Goal: Check status: Check status

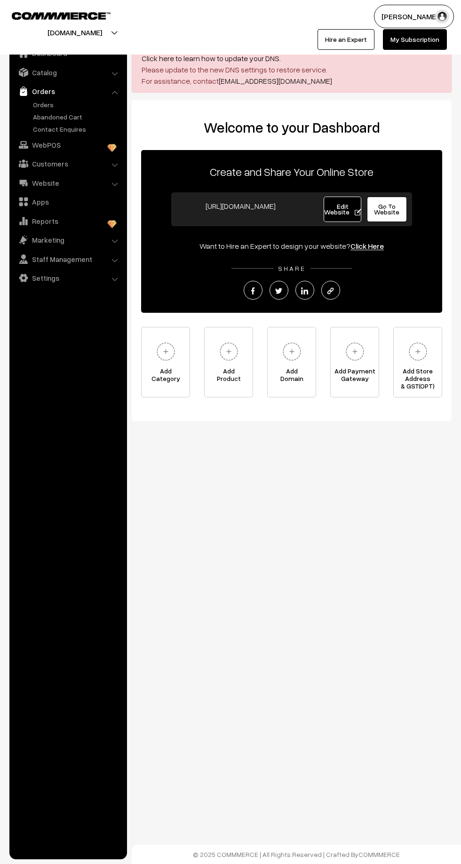
click at [51, 107] on link "Orders" at bounding box center [77, 105] width 93 height 10
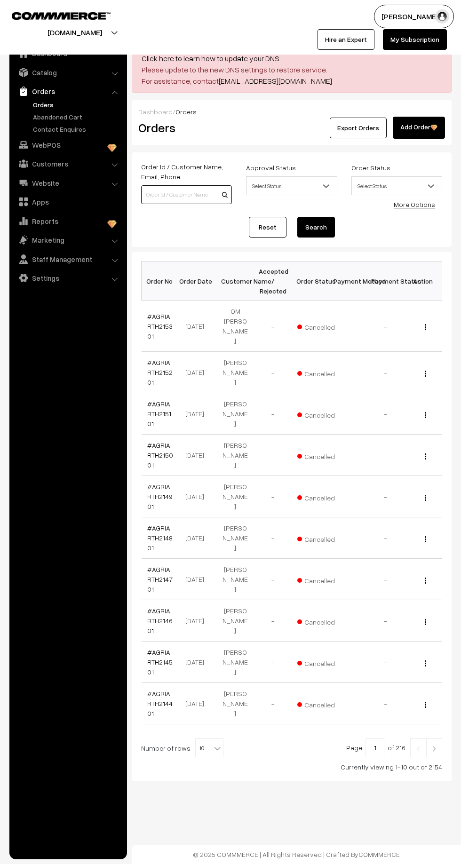
click at [175, 194] on input at bounding box center [186, 194] width 91 height 19
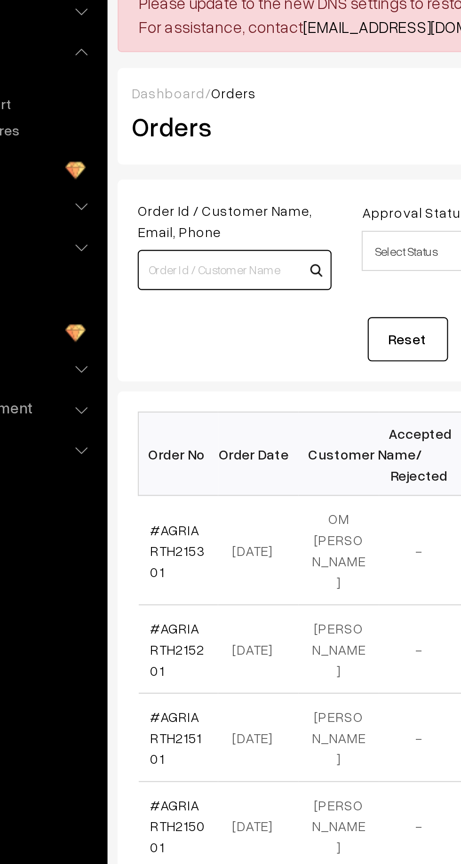
paste input "My order ID Order ID : AGRIARTH018101"
click at [169, 197] on input "My order ID Order ID : AGRIARTH018101" at bounding box center [186, 194] width 91 height 19
click at [224, 191] on input "AGRIARTH018101" at bounding box center [186, 194] width 91 height 19
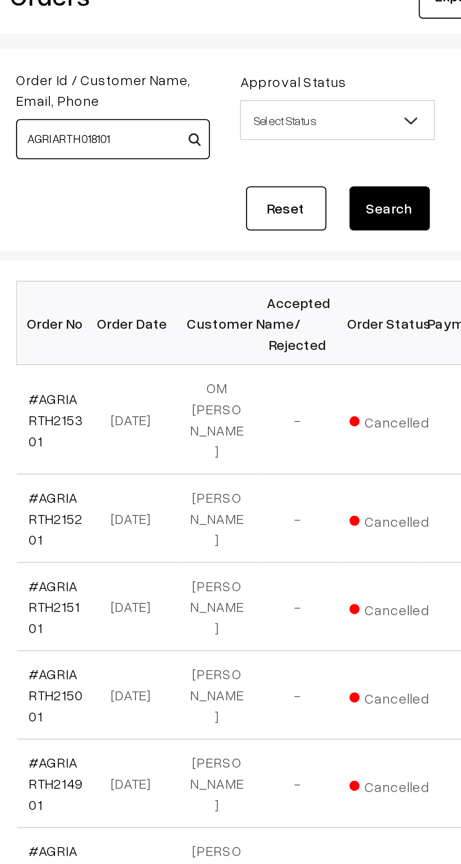
type input "AGRIARTH018101"
click at [313, 227] on button "Search" at bounding box center [316, 227] width 38 height 21
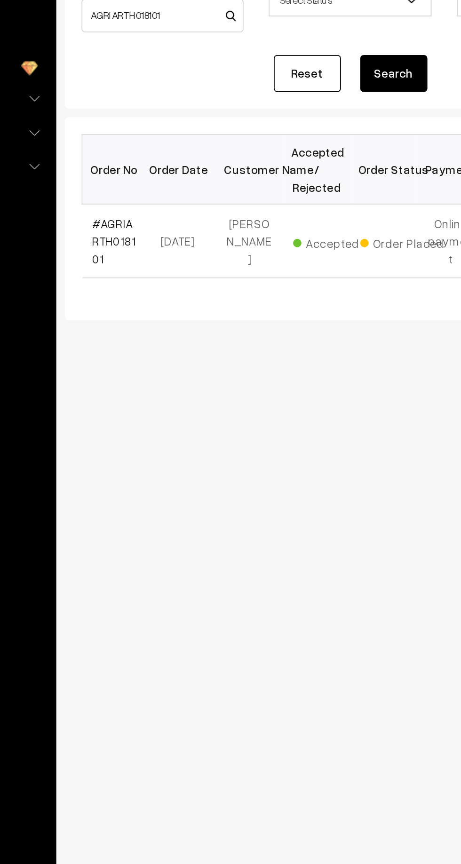
click at [165, 309] on link "#AGRIARTH018101" at bounding box center [159, 321] width 24 height 28
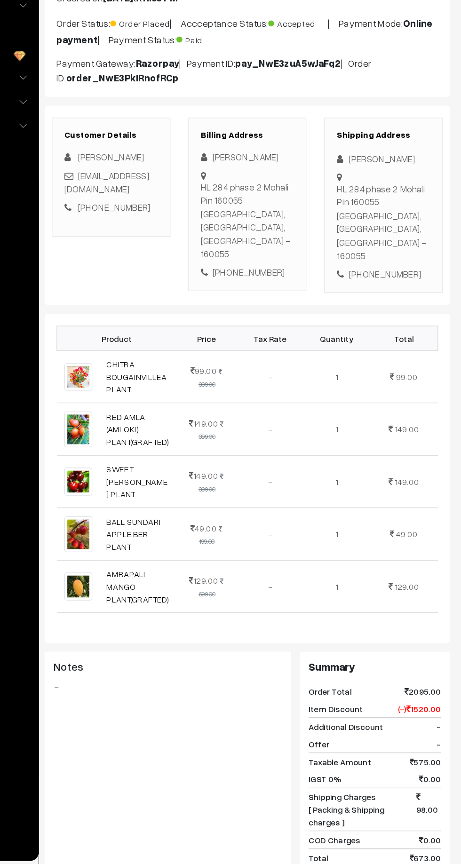
scroll to position [2, 0]
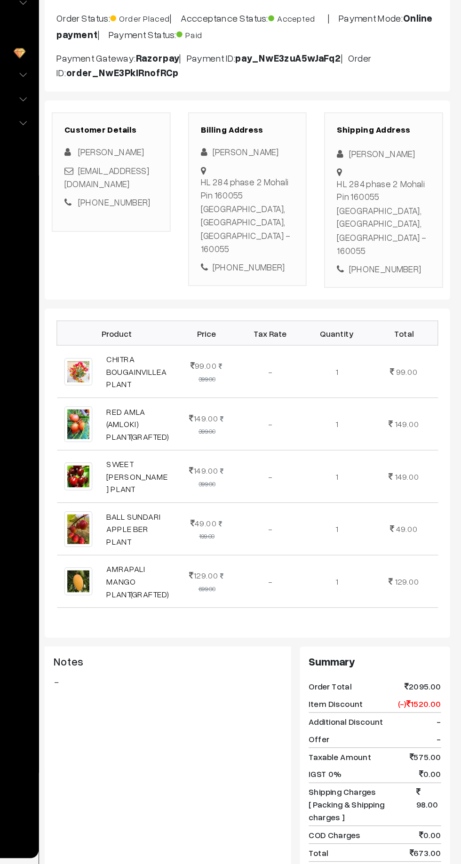
click at [268, 300] on div "[PERSON_NAME]" at bounding box center [292, 302] width 74 height 11
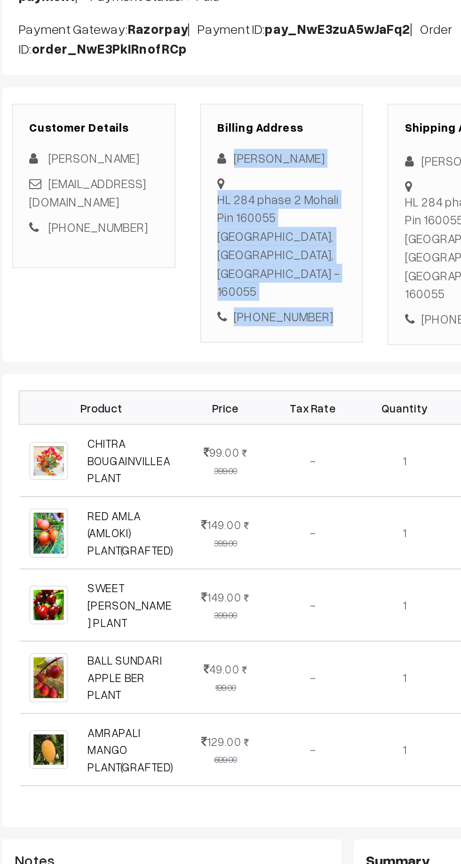
copy div "Munish Kumar HL 284 phase 2 Mohali Pin 160055 mohali, Punjab, India - 160055 +9…"
